Goal: Task Accomplishment & Management: Complete application form

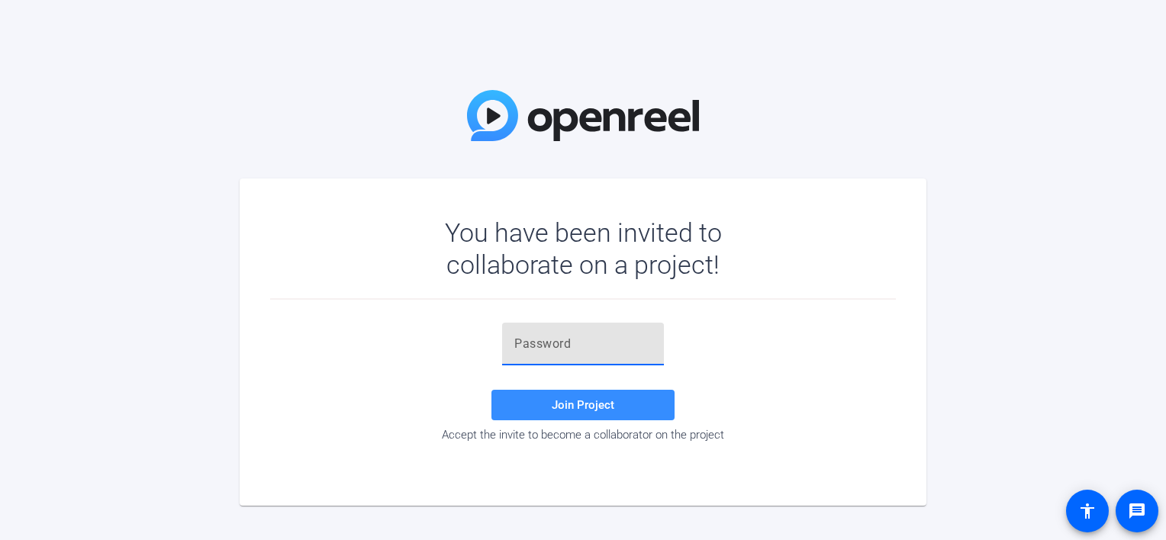
click at [574, 337] on input "text" at bounding box center [582, 344] width 137 height 18
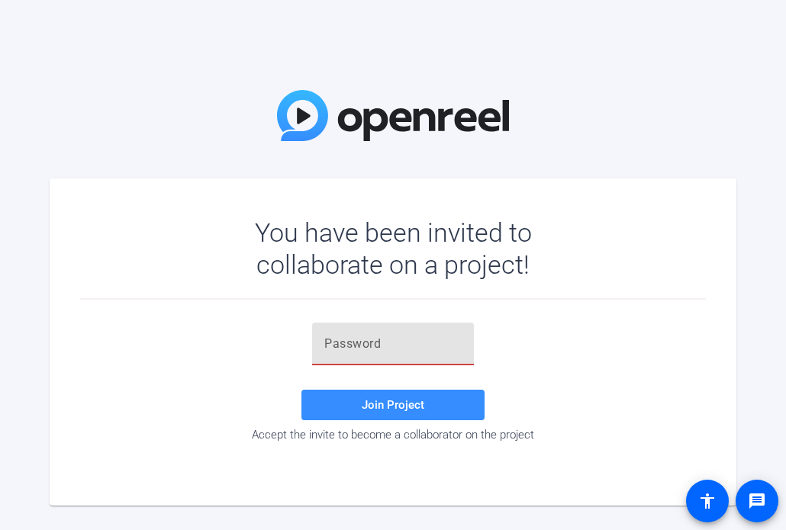
click at [361, 336] on input "text" at bounding box center [392, 344] width 137 height 18
paste input "Ak!##'"
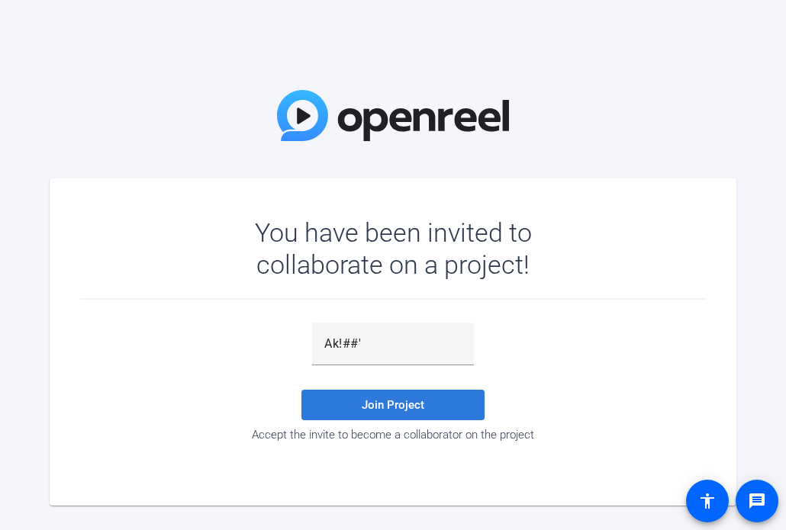
click at [398, 410] on span "Join Project" at bounding box center [393, 405] width 63 height 14
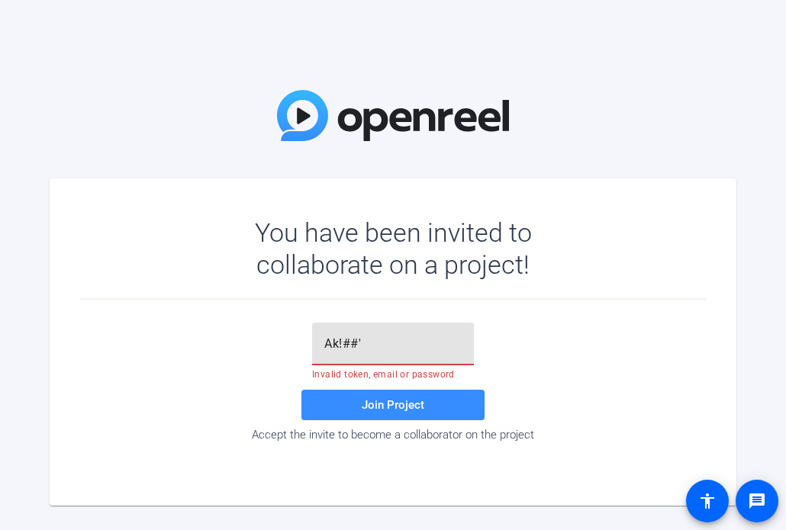
click at [387, 345] on input "Ak!##'" at bounding box center [392, 344] width 137 height 18
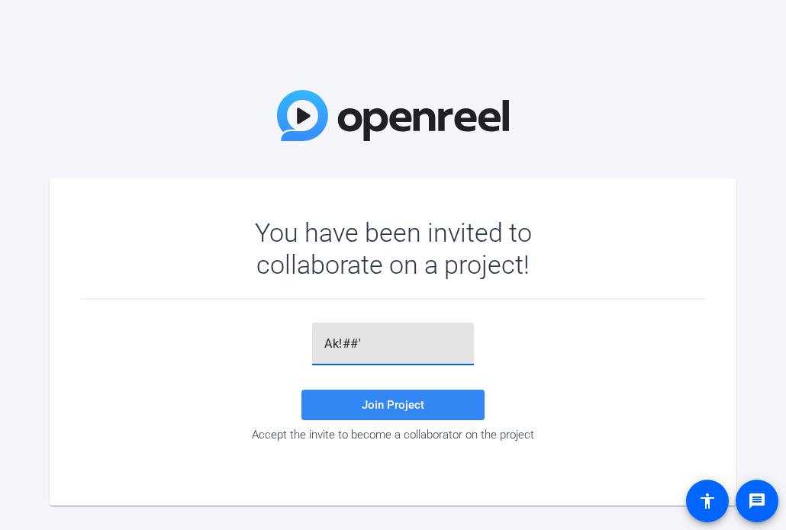
type input "Ak!##'"
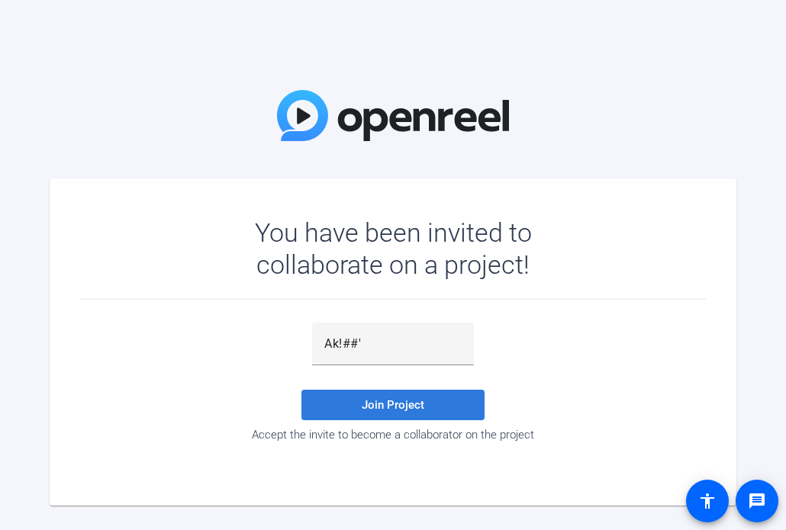
click at [366, 405] on span "Join Project" at bounding box center [393, 405] width 63 height 14
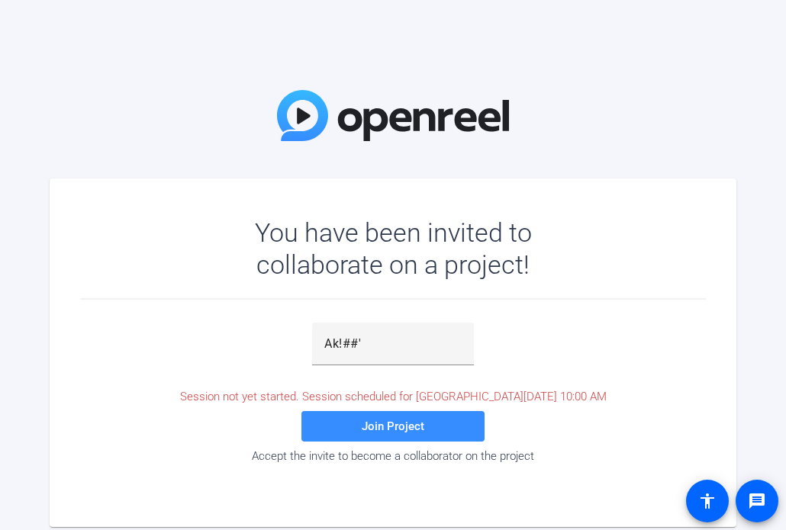
click at [164, 353] on div "Ak!##' Session not yet started. Session scheduled for [DATE] 10:00 AM Join Proj…" at bounding box center [393, 393] width 626 height 140
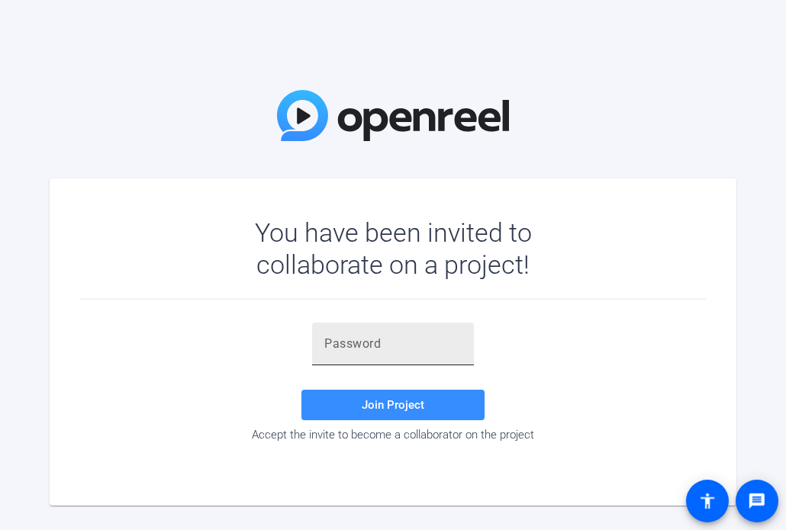
click at [369, 356] on div at bounding box center [392, 344] width 137 height 43
click at [363, 344] on input "text" at bounding box center [392, 344] width 137 height 18
paste input "Ak!##'"
type input "Ak!##'"
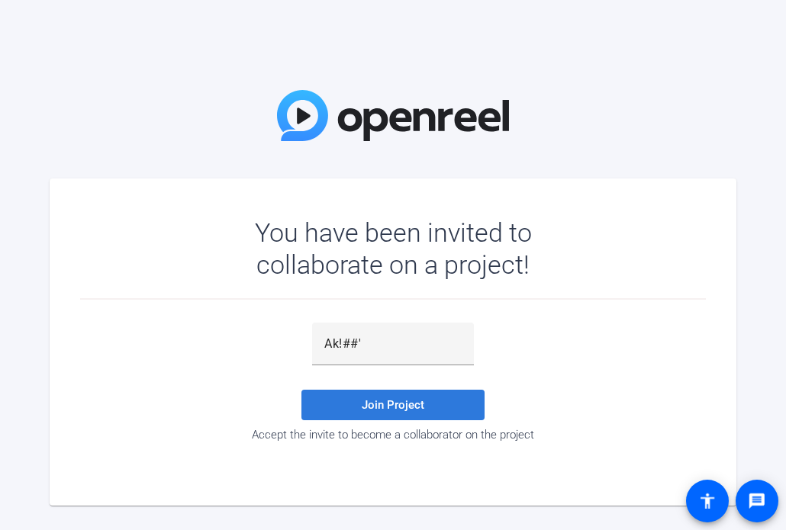
click at [380, 400] on span "Join Project" at bounding box center [393, 405] width 63 height 14
